Goal: Transaction & Acquisition: Purchase product/service

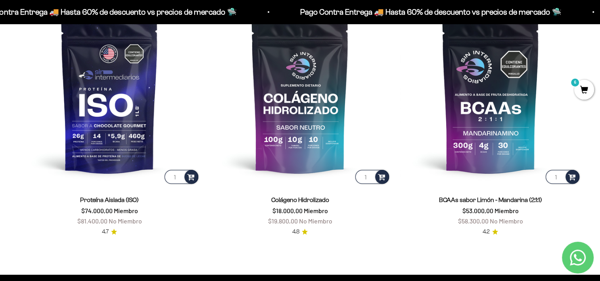
scroll to position [644, 0]
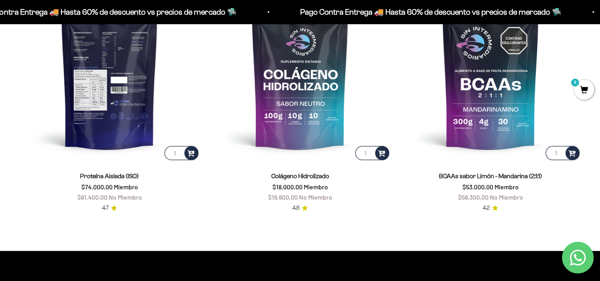
click at [26, 156] on img at bounding box center [109, 71] width 181 height 181
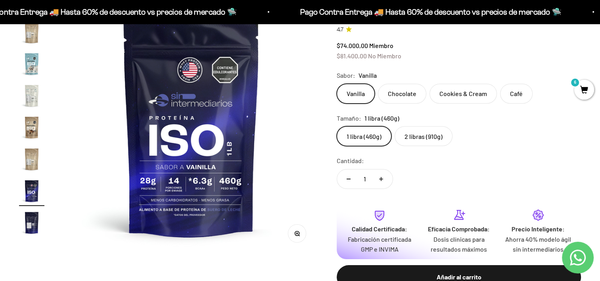
scroll to position [79, 0]
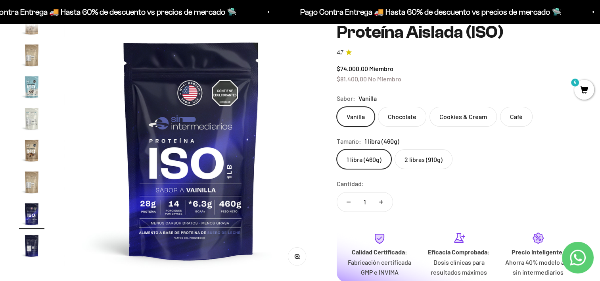
click at [423, 161] on label "2 libras (910g)" at bounding box center [423, 159] width 58 height 20
click at [337, 149] on input "2 libras (910g)" at bounding box center [336, 149] width 0 height 0
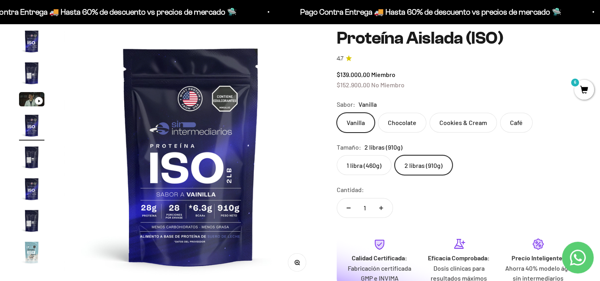
scroll to position [79, 0]
